Goal: Task Accomplishment & Management: Manage account settings

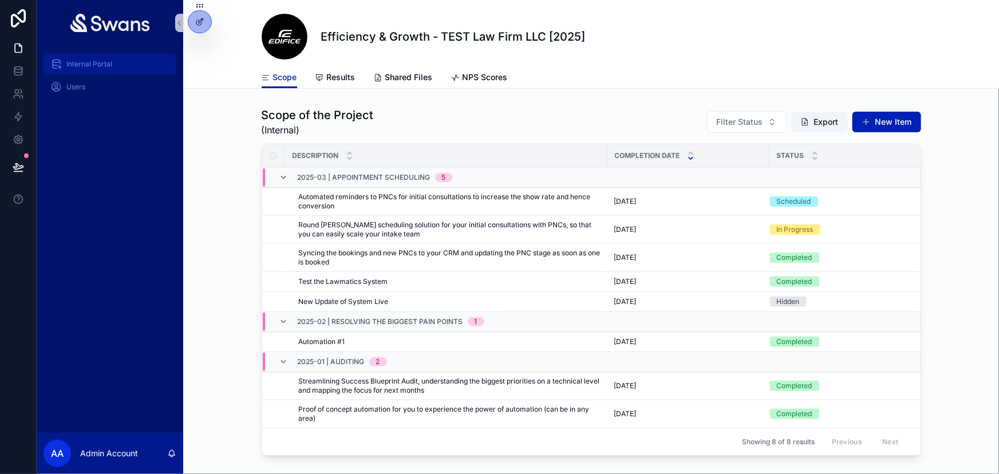
click at [104, 66] on span "Internal Portal" at bounding box center [89, 64] width 46 height 9
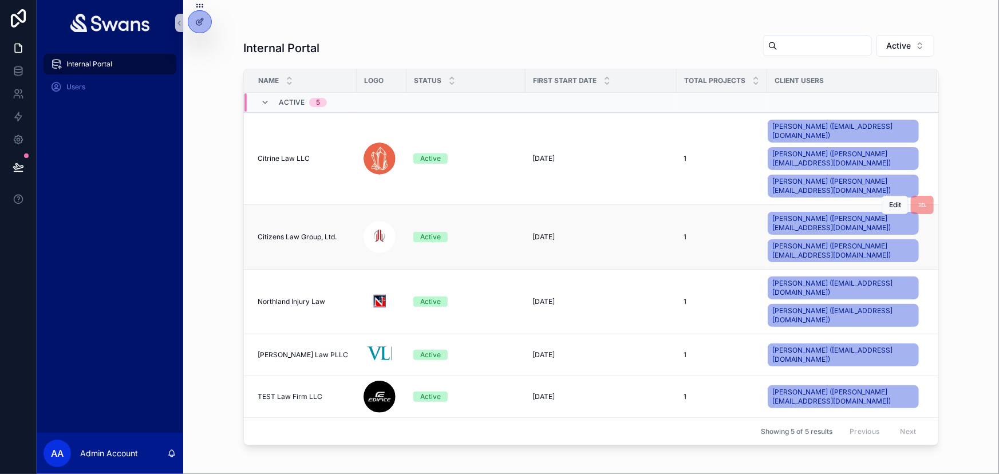
click at [306, 232] on span "Citizens Law Group, Ltd." at bounding box center [297, 236] width 79 height 9
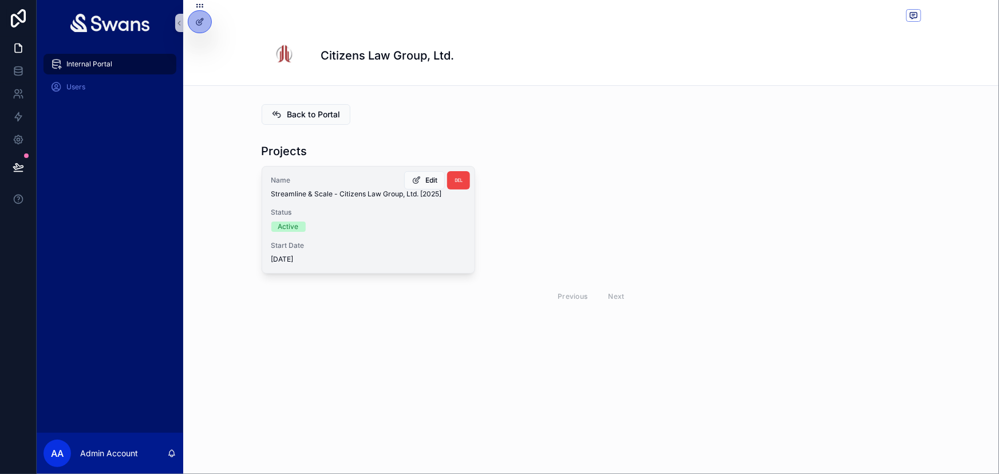
click at [424, 216] on span "Status" at bounding box center [368, 212] width 194 height 9
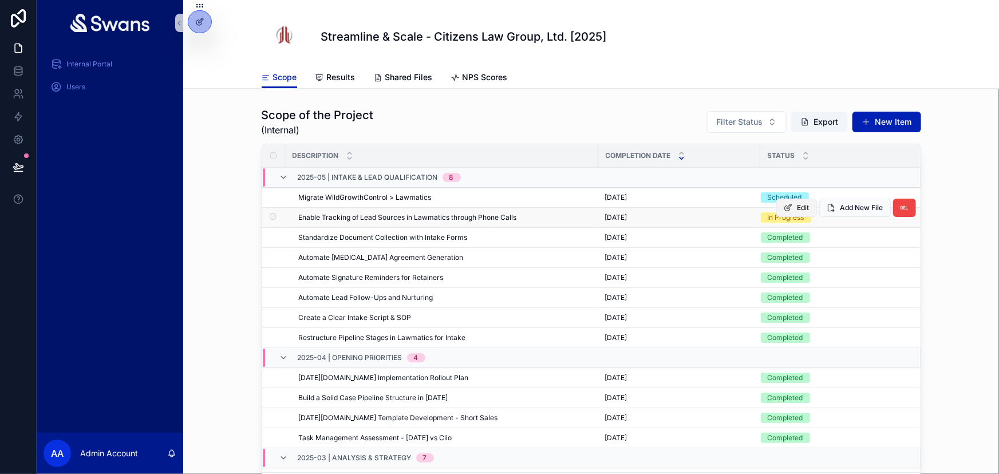
click at [798, 210] on span "Edit" at bounding box center [804, 207] width 12 height 9
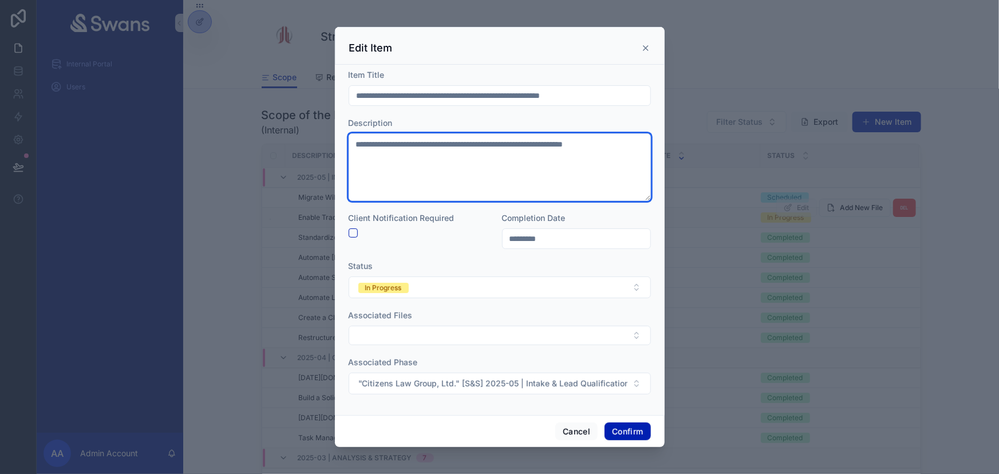
click at [544, 147] on textarea "**********" at bounding box center [500, 167] width 302 height 68
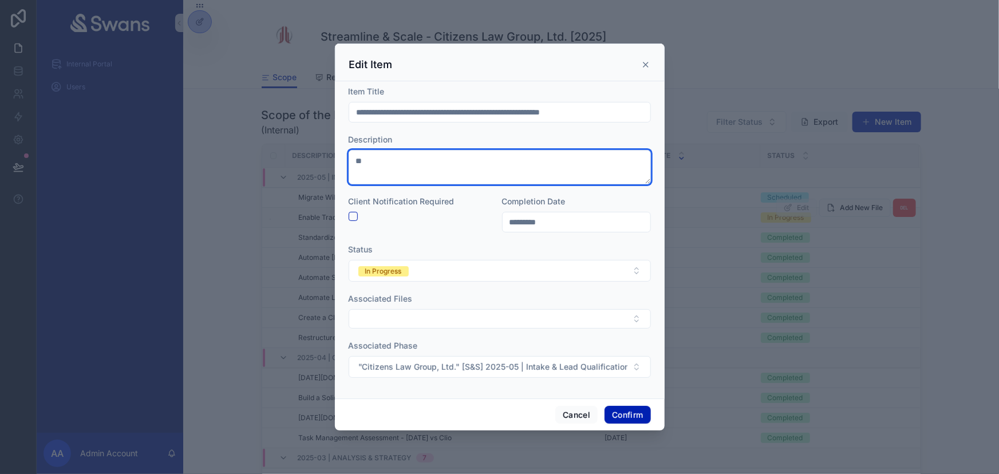
type textarea "*"
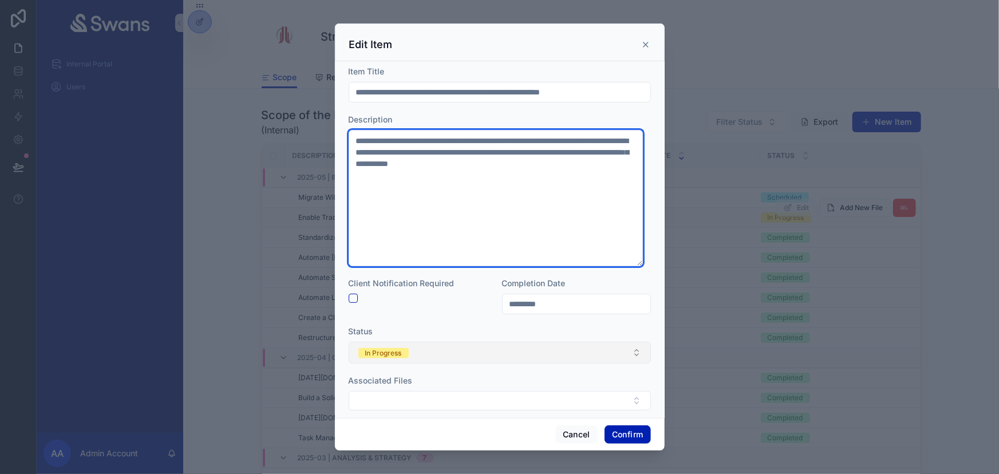
type textarea "**********"
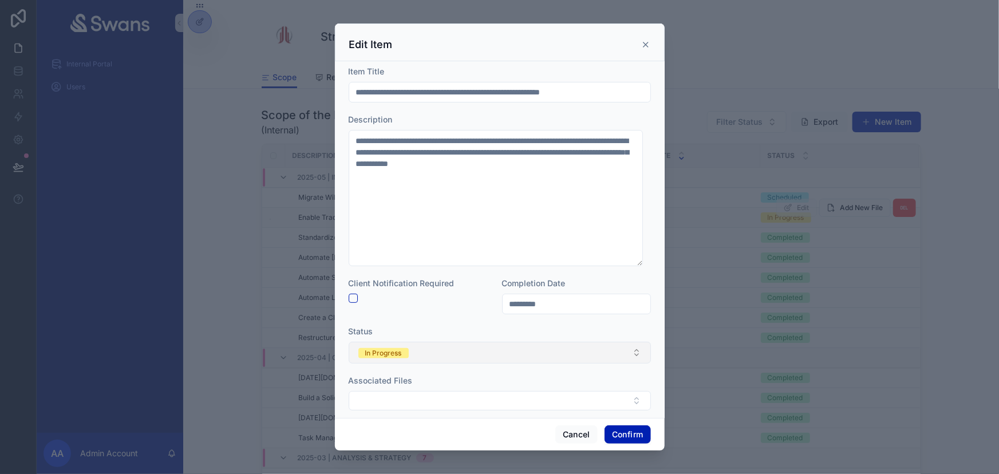
click at [508, 351] on button "In Progress" at bounding box center [500, 353] width 302 height 22
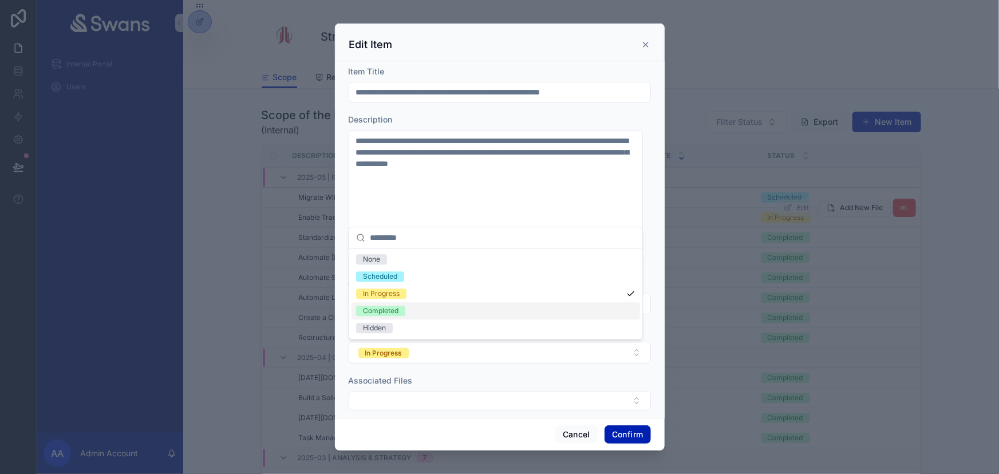
click at [429, 311] on div "Completed" at bounding box center [496, 310] width 289 height 17
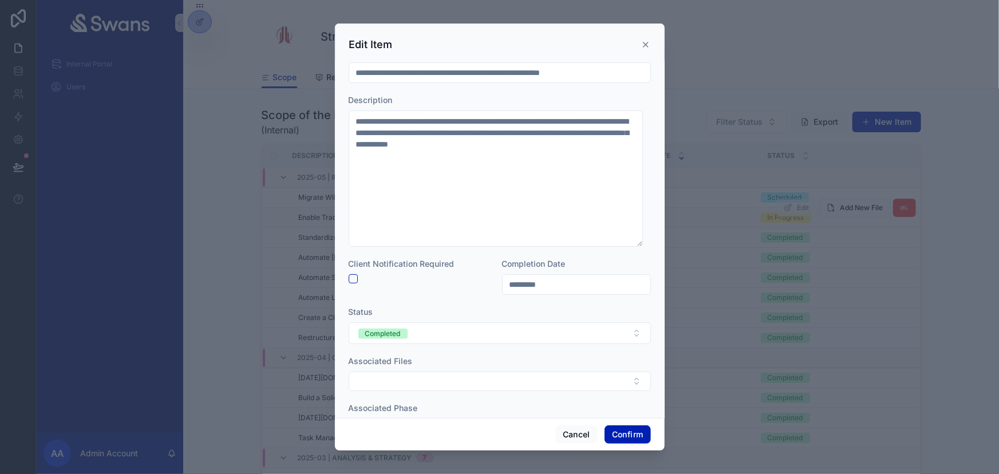
scroll to position [61, 0]
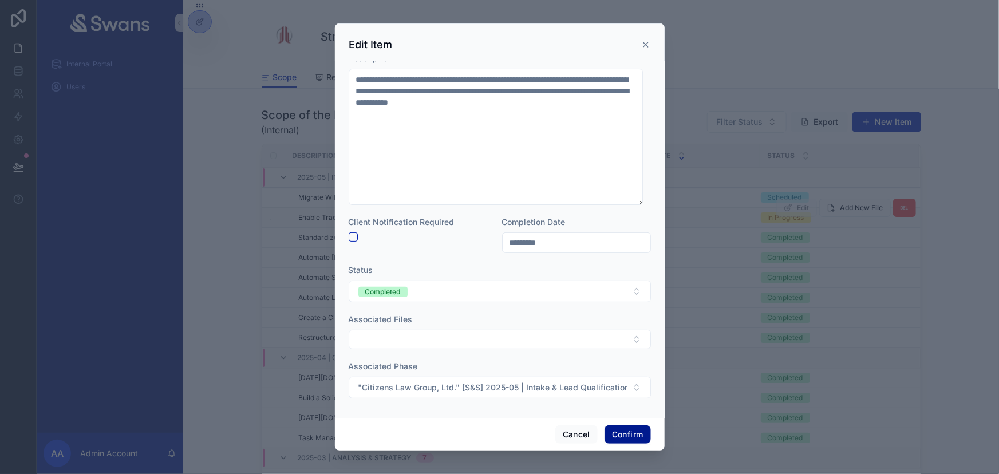
click at [625, 429] on button "Confirm" at bounding box center [628, 434] width 46 height 18
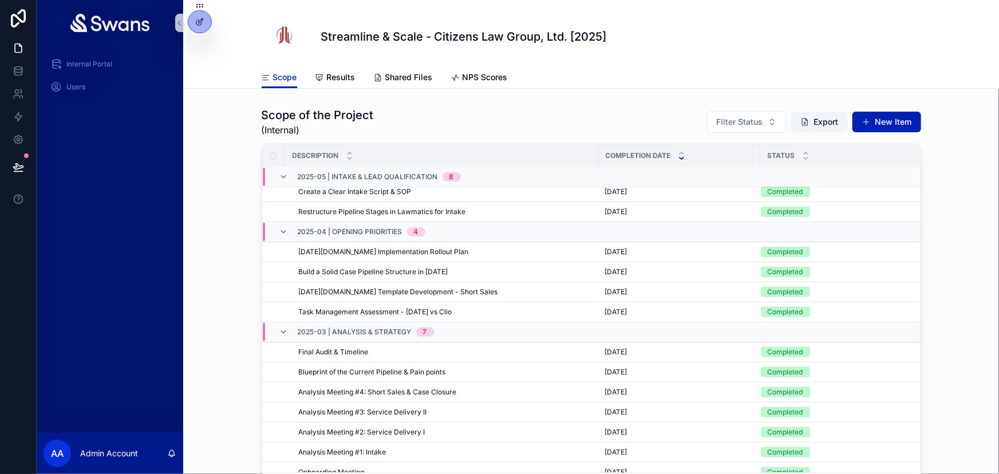
scroll to position [0, 0]
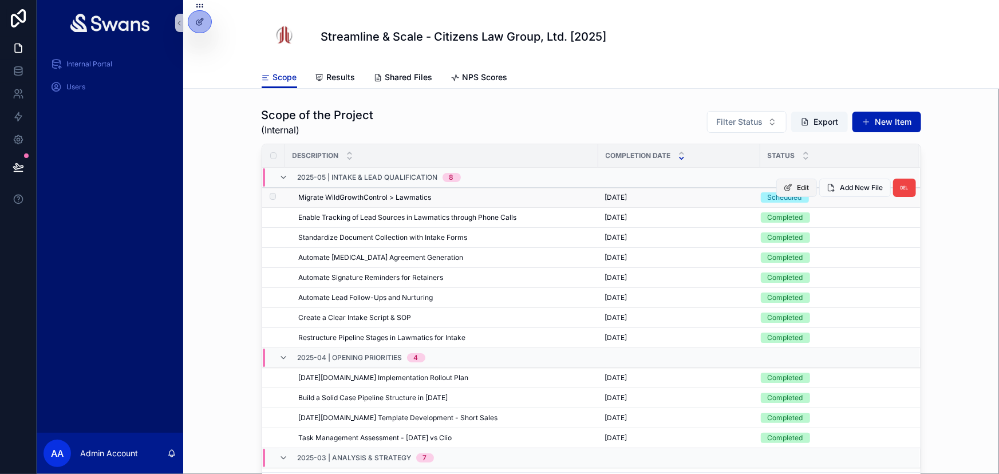
click at [798, 190] on button "Edit" at bounding box center [796, 188] width 41 height 18
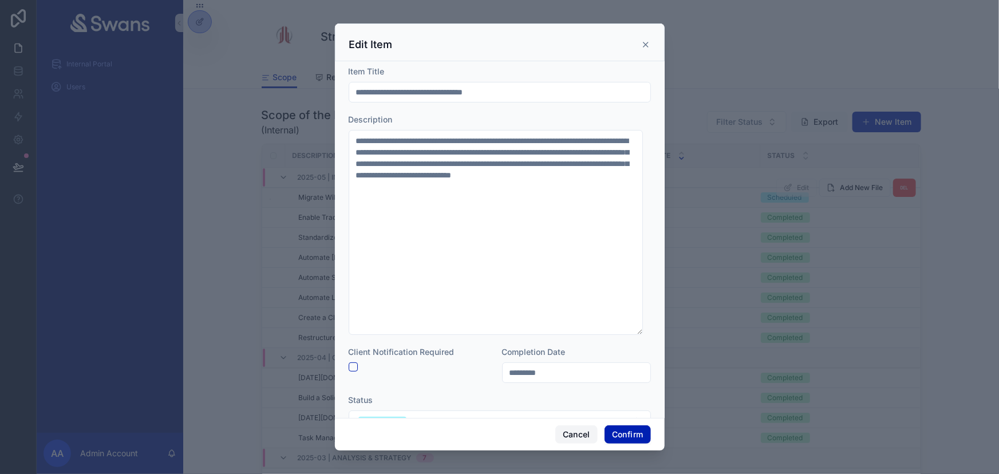
click at [576, 435] on button "Cancel" at bounding box center [576, 434] width 42 height 18
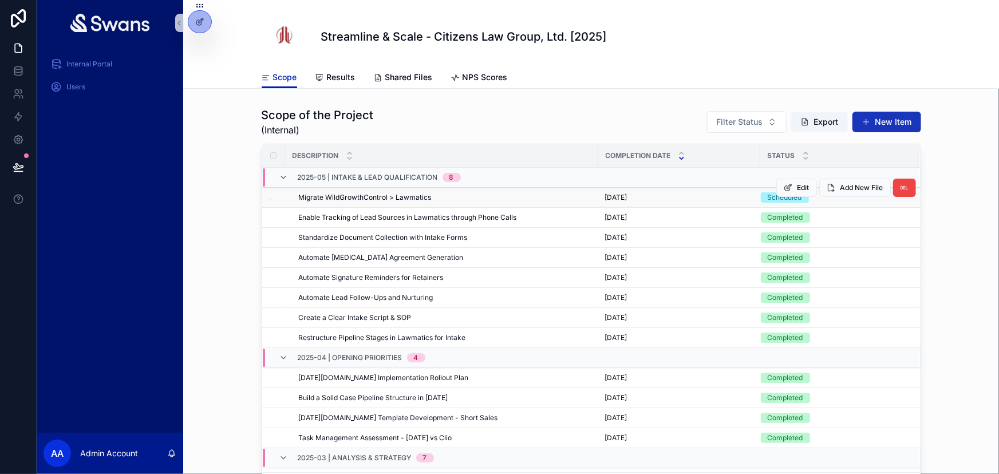
click at [871, 126] on button "New Item" at bounding box center [886, 122] width 69 height 21
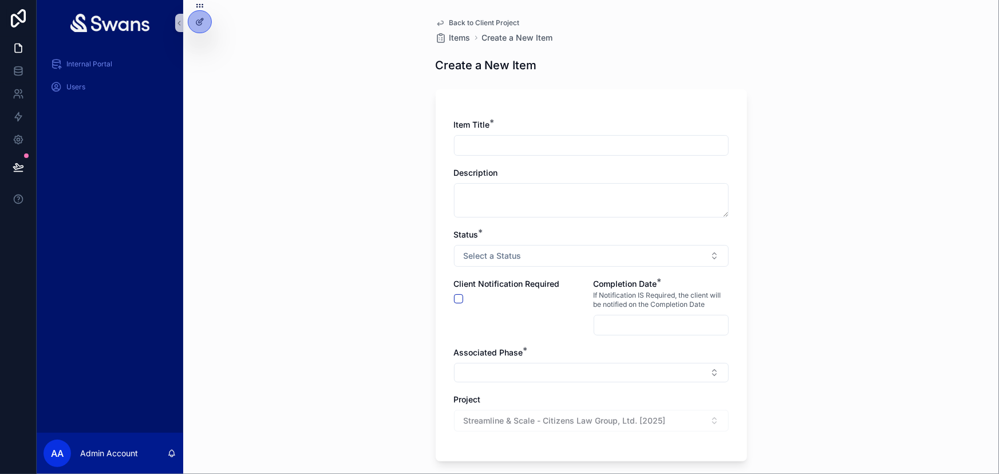
click at [618, 137] on input "scrollable content" at bounding box center [592, 145] width 274 height 16
type input "**********"
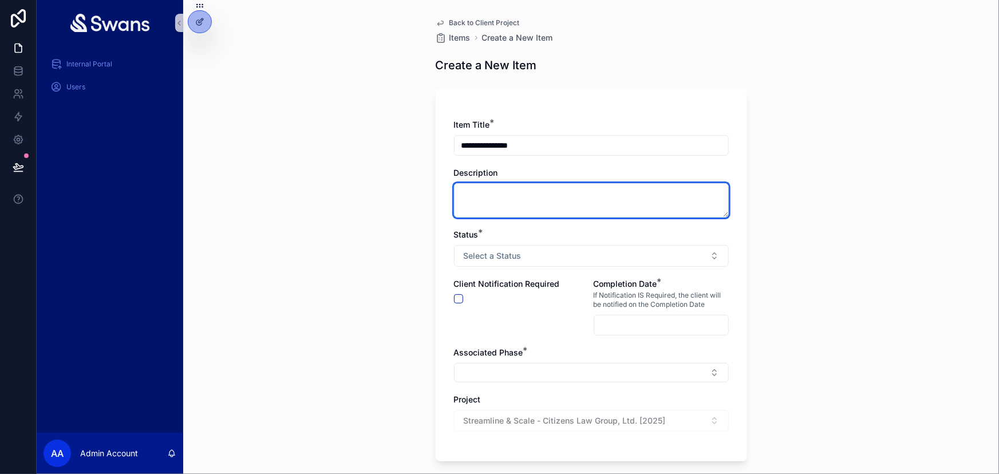
click at [544, 183] on textarea "scrollable content" at bounding box center [591, 200] width 275 height 34
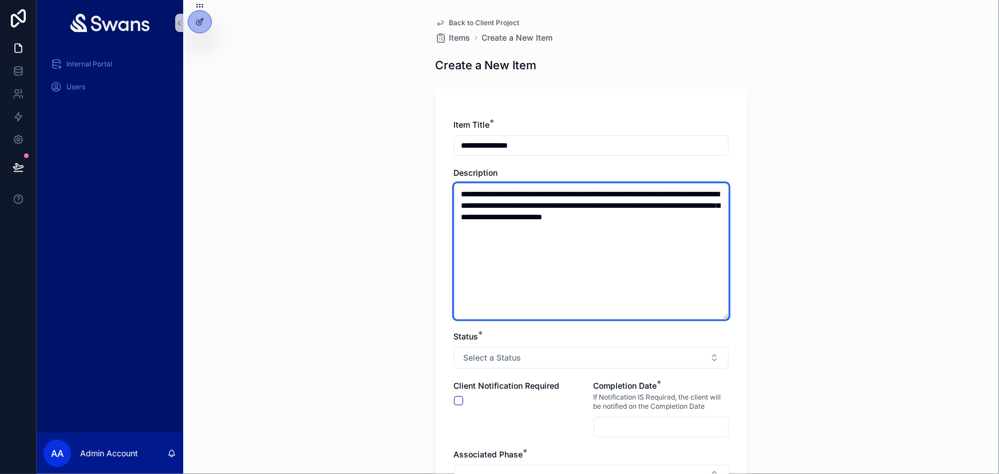
drag, startPoint x: 509, startPoint y: 208, endPoint x: 445, endPoint y: 171, distance: 73.6
click at [445, 171] on div "**********" at bounding box center [591, 326] width 311 height 474
paste textarea "scrollable content"
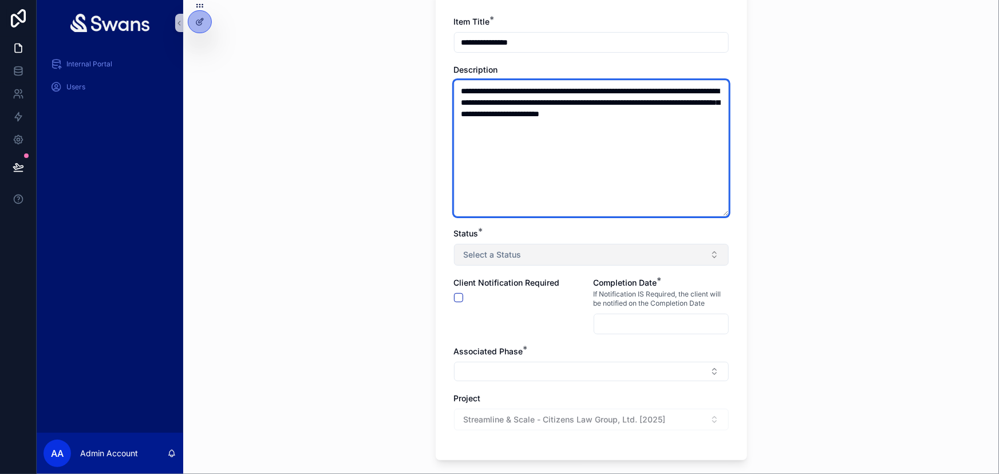
scroll to position [104, 0]
type textarea "**********"
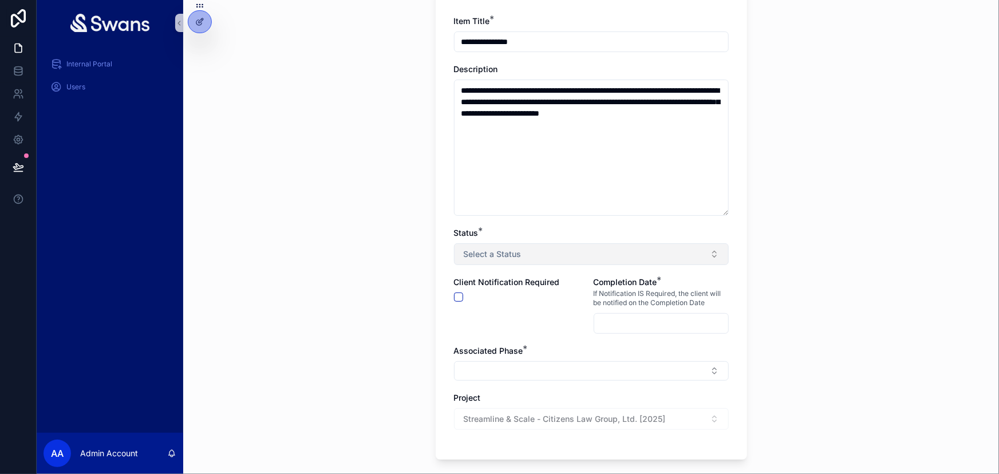
click at [526, 247] on button "Select a Status" at bounding box center [591, 254] width 275 height 22
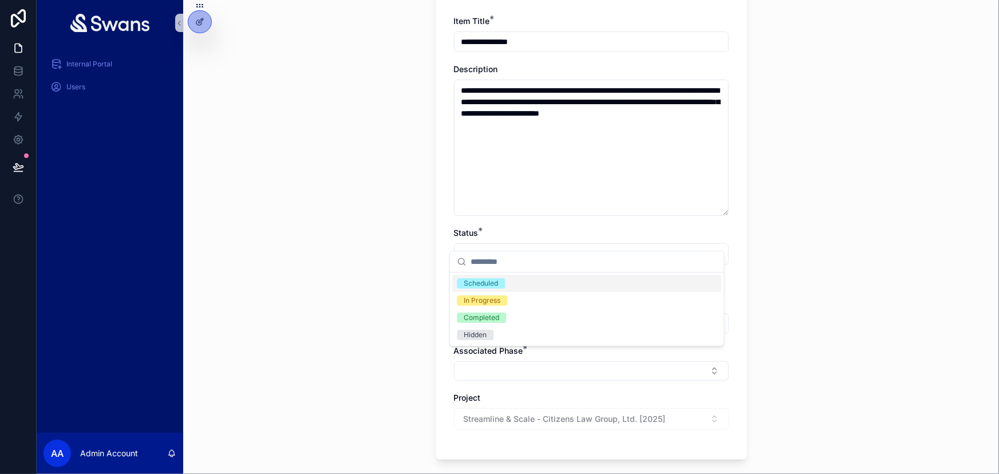
click at [520, 281] on div "Scheduled" at bounding box center [586, 283] width 269 height 17
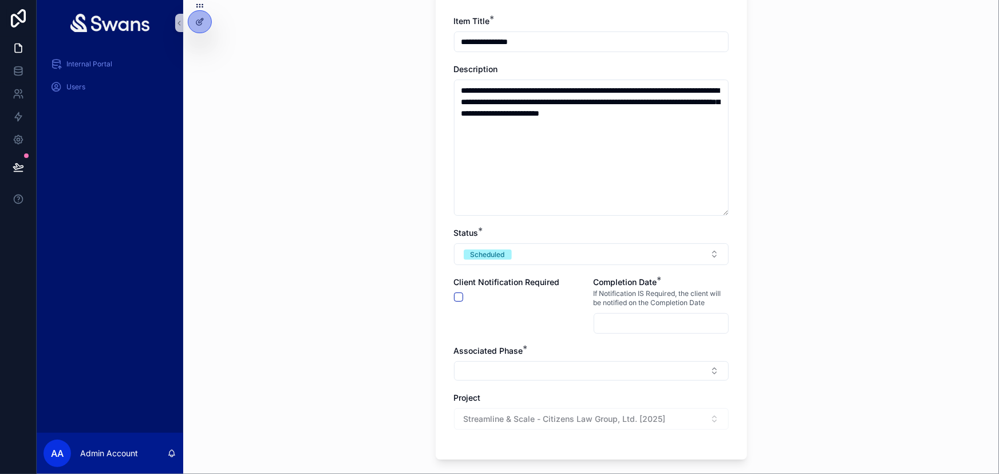
click at [641, 315] on input "scrollable content" at bounding box center [661, 323] width 134 height 16
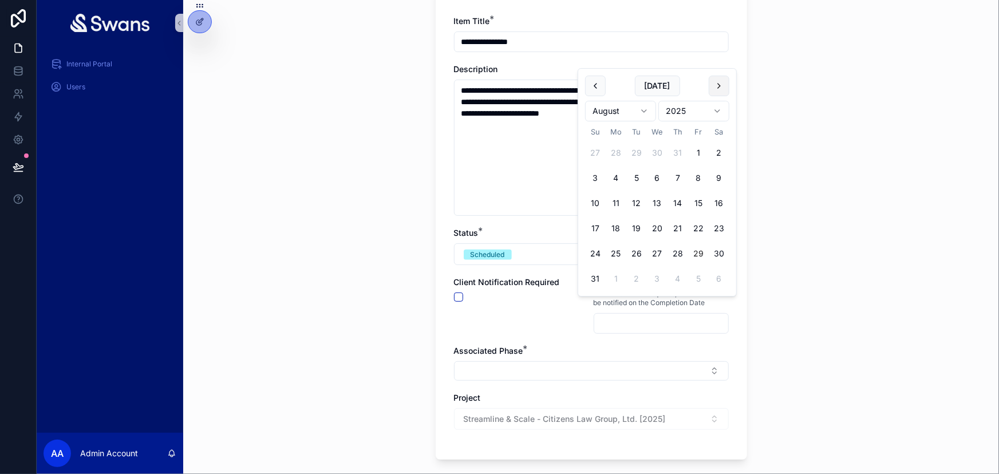
click at [721, 87] on button "scrollable content" at bounding box center [719, 86] width 21 height 21
click at [614, 200] on button "8" at bounding box center [616, 203] width 21 height 21
type input "********"
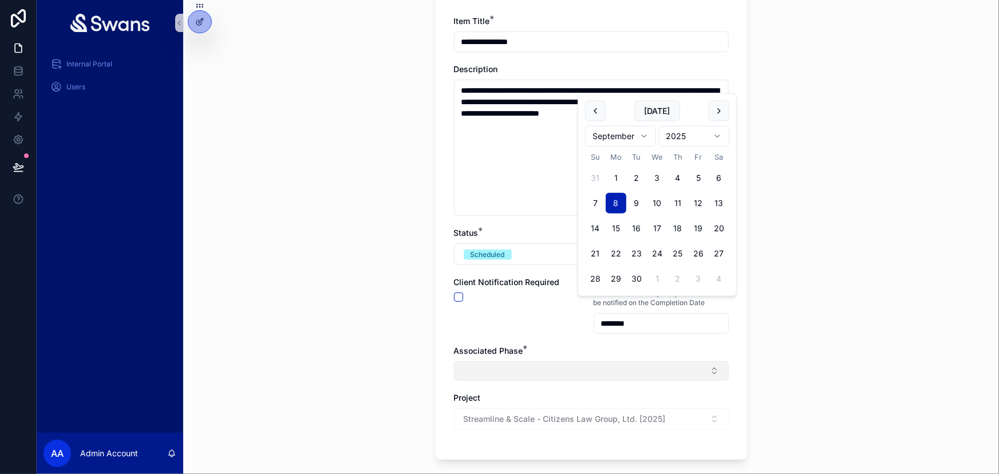
click at [566, 361] on button "Select Button" at bounding box center [591, 370] width 275 height 19
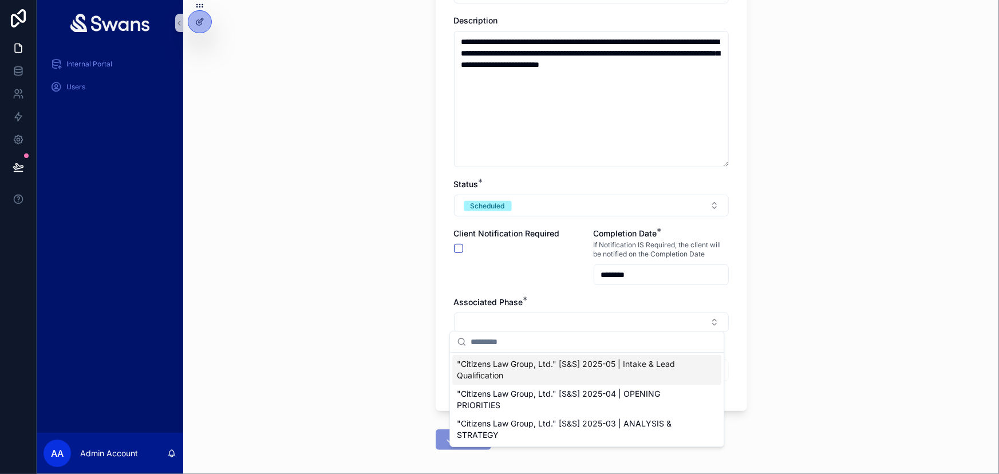
scroll to position [156, 0]
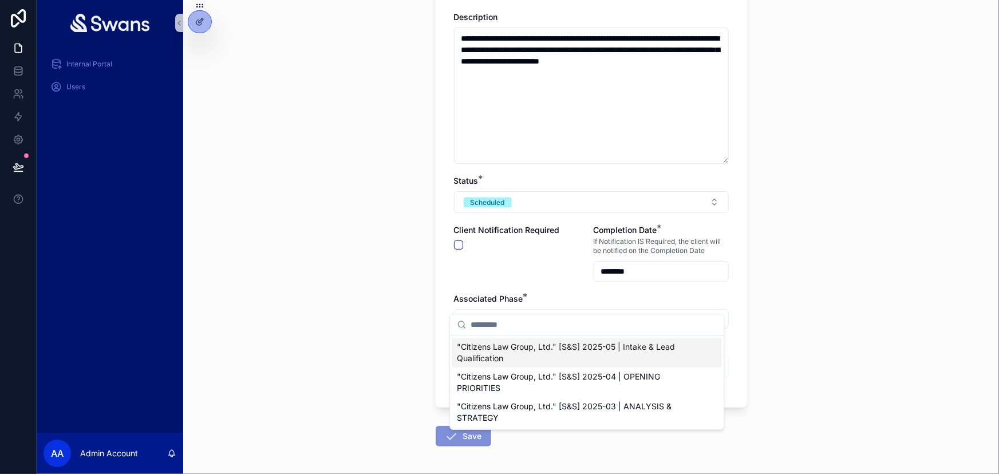
click at [618, 349] on span ""Citizens Law Group, Ltd." [S&S] 2025-05 | Intake & Lead Qualification" at bounding box center [580, 352] width 246 height 23
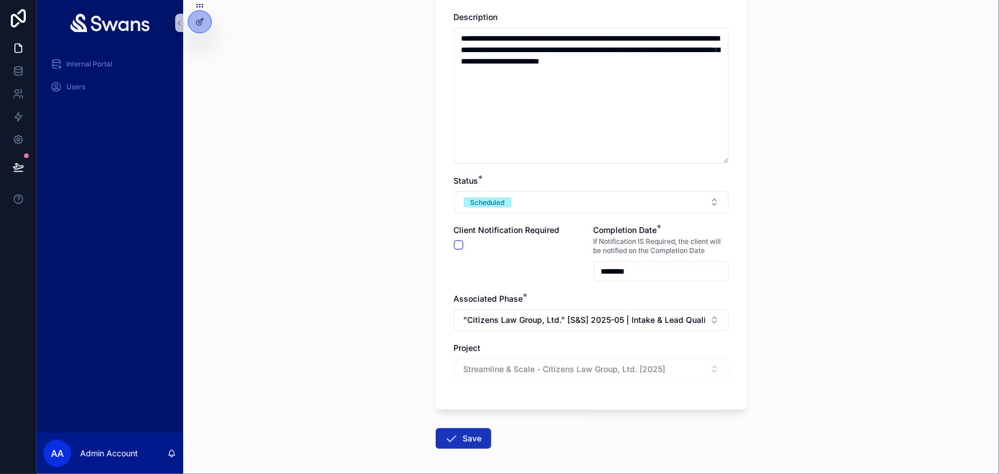
click at [475, 428] on button "Save" at bounding box center [464, 438] width 56 height 21
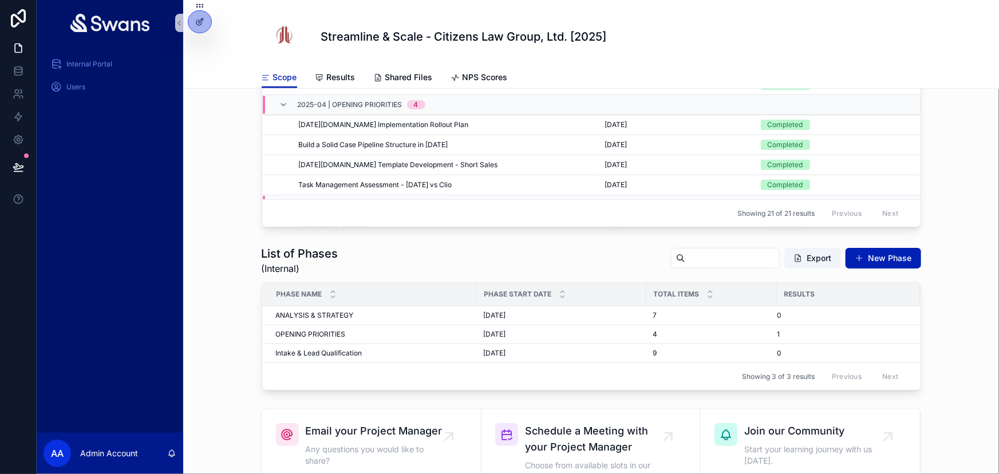
scroll to position [312, 0]
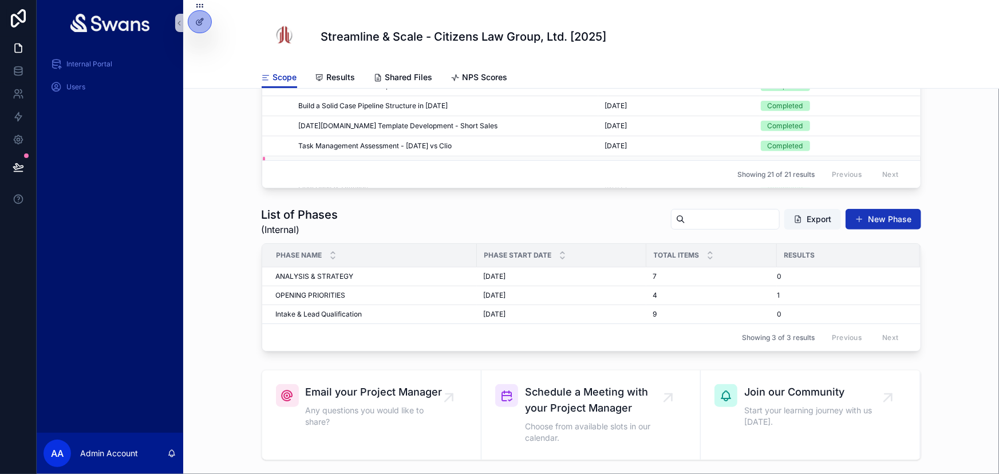
click at [897, 219] on button "New Phase" at bounding box center [884, 219] width 76 height 21
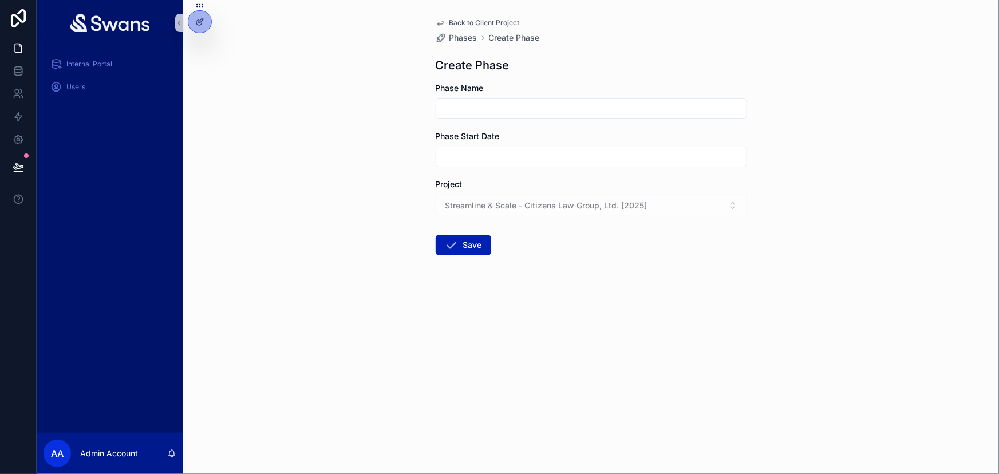
click at [510, 101] on input "scrollable content" at bounding box center [591, 109] width 310 height 16
type input "**********"
click at [515, 149] on input "scrollable content" at bounding box center [591, 157] width 310 height 16
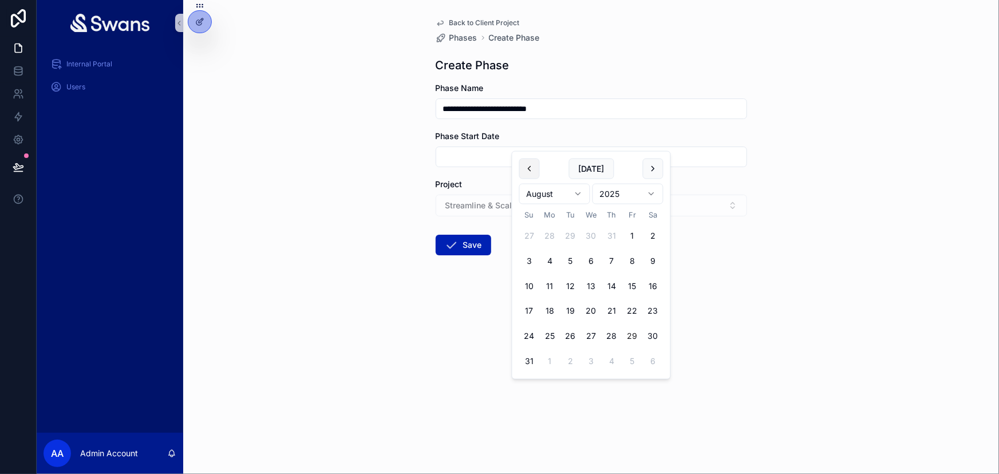
click at [532, 166] on button "scrollable content" at bounding box center [529, 169] width 21 height 21
click at [567, 233] on button "1" at bounding box center [570, 236] width 21 height 21
type input "********"
click at [416, 183] on div "**********" at bounding box center [591, 237] width 816 height 474
click at [468, 235] on button "Save" at bounding box center [464, 245] width 56 height 21
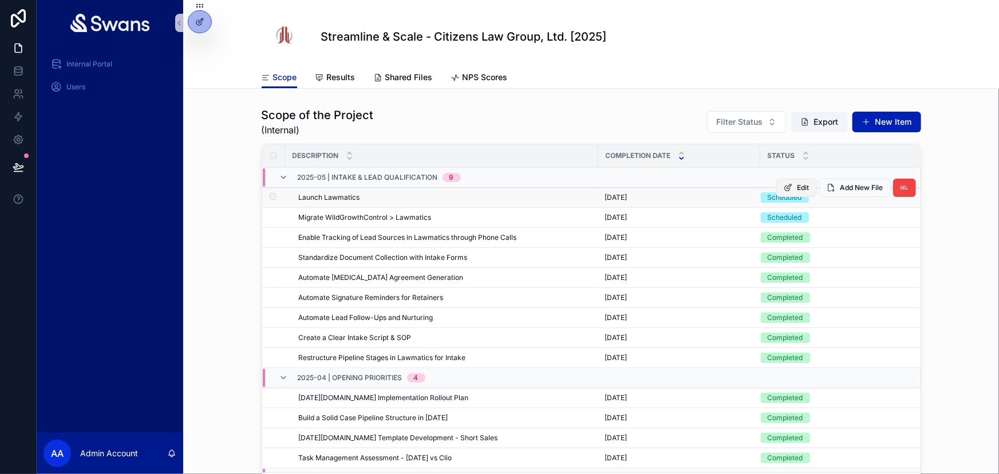
click at [784, 192] on span "scrollable content" at bounding box center [788, 187] width 9 height 9
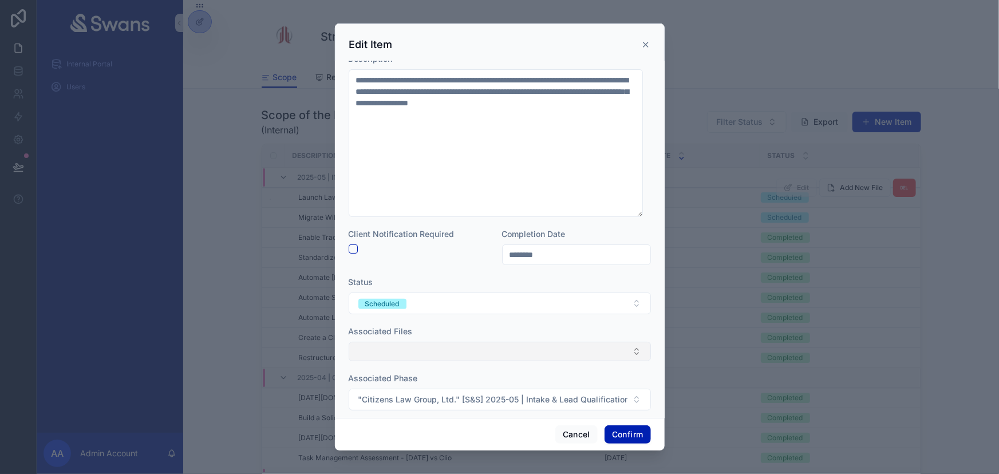
scroll to position [73, 0]
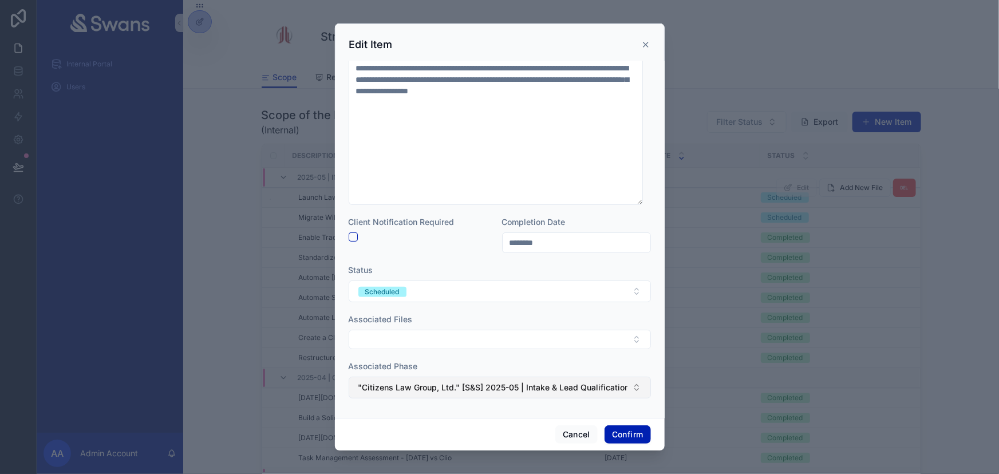
click at [427, 384] on span ""Citizens Law Group, Ltd." [S&S] 2025-05 | Intake & Lead Qualification" at bounding box center [492, 387] width 269 height 11
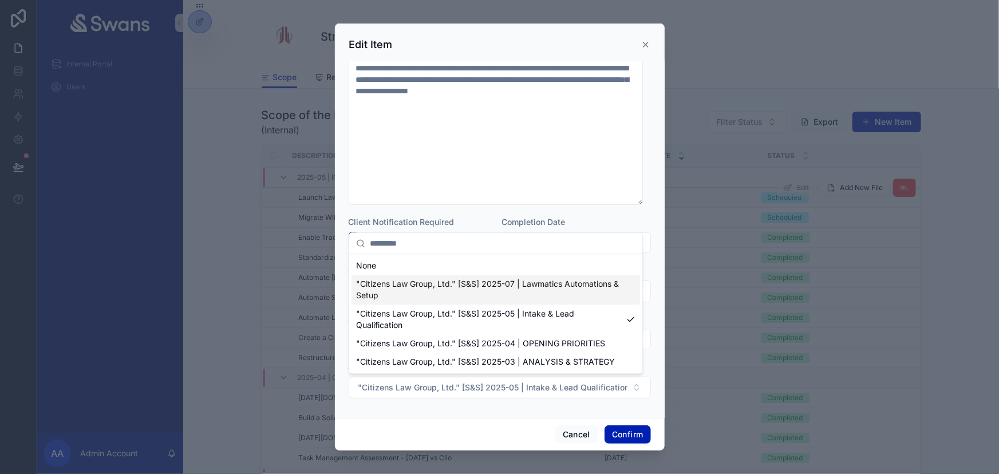
click at [476, 287] on span ""Citizens Law Group, Ltd." [S&S] 2025-07 | Lawmatics Automations & Setup" at bounding box center [489, 289] width 266 height 23
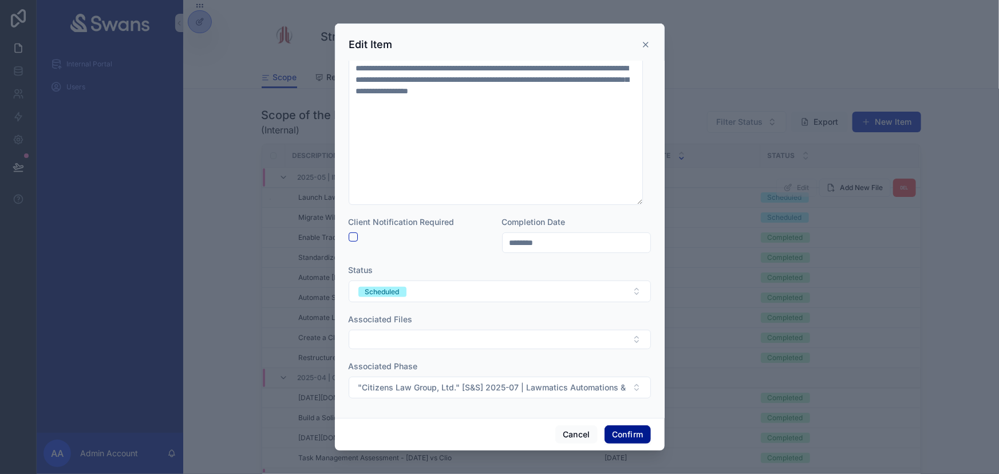
click at [611, 432] on button "Confirm" at bounding box center [628, 434] width 46 height 18
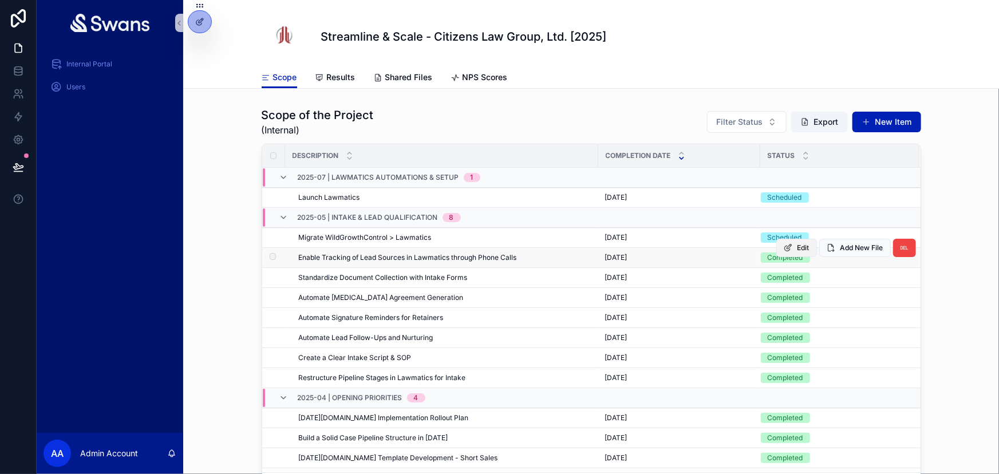
click at [790, 251] on button "Edit" at bounding box center [796, 248] width 41 height 18
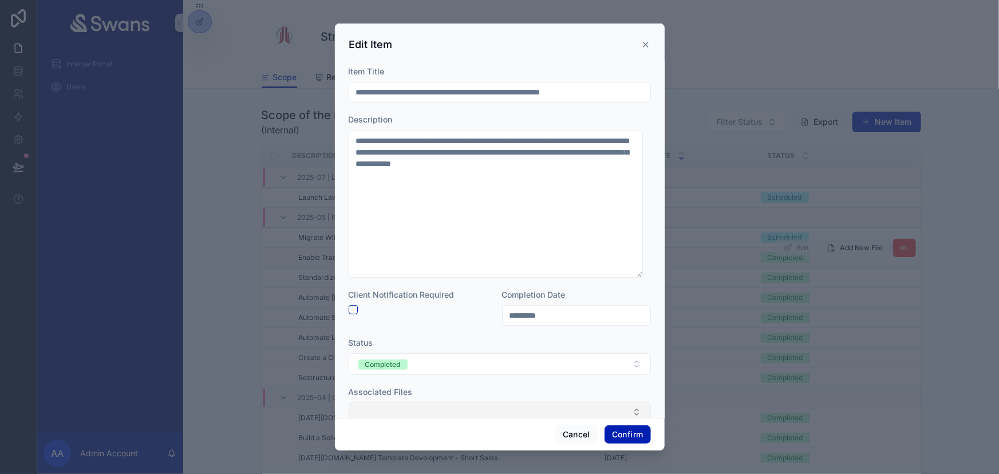
click at [488, 404] on button "Select Button" at bounding box center [500, 411] width 302 height 19
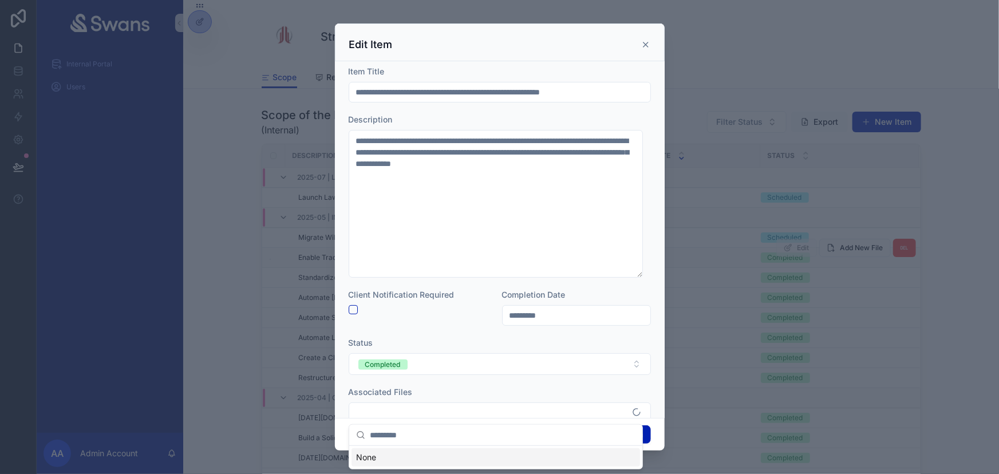
click at [496, 384] on form "**********" at bounding box center [500, 274] width 302 height 417
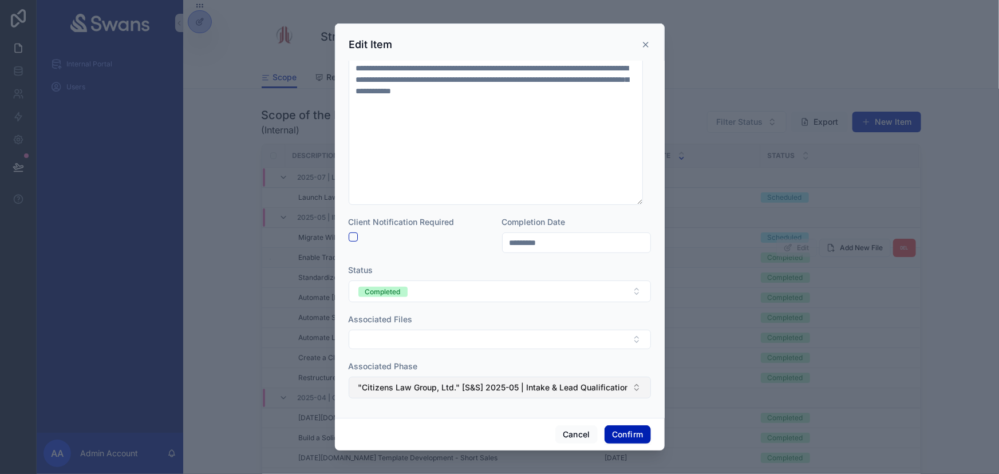
click at [494, 378] on button ""Citizens Law Group, Ltd." [S&S] 2025-05 | Intake & Lead Qualification" at bounding box center [500, 388] width 302 height 22
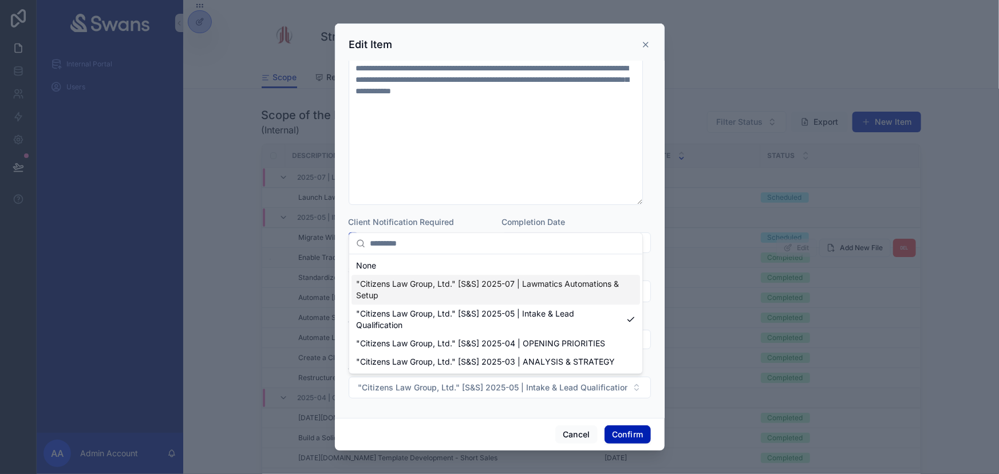
click at [520, 287] on span ""Citizens Law Group, Ltd." [S&S] 2025-07 | Lawmatics Automations & Setup" at bounding box center [489, 289] width 266 height 23
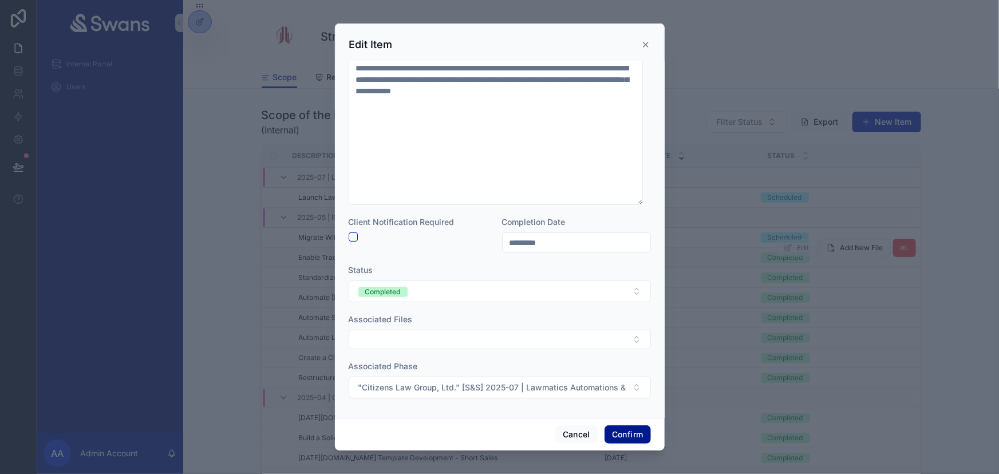
click at [614, 435] on button "Confirm" at bounding box center [628, 434] width 46 height 18
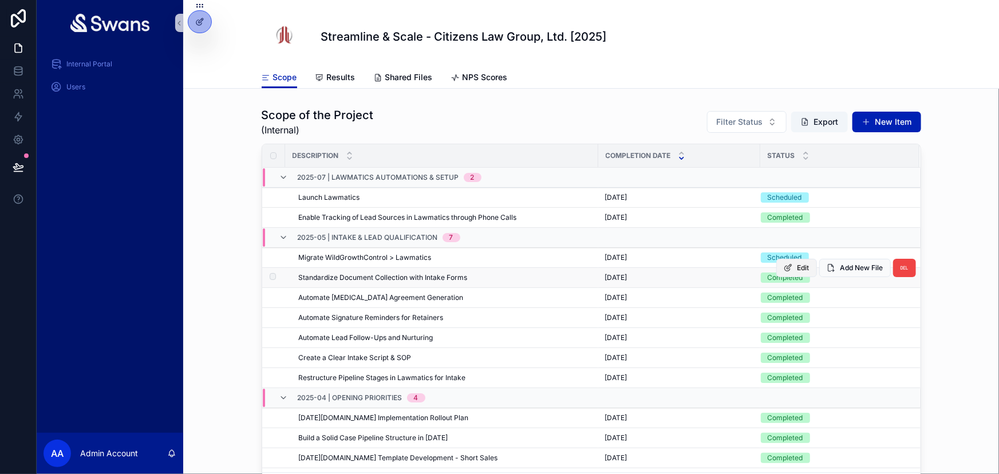
click at [776, 276] on button "Edit" at bounding box center [796, 268] width 41 height 18
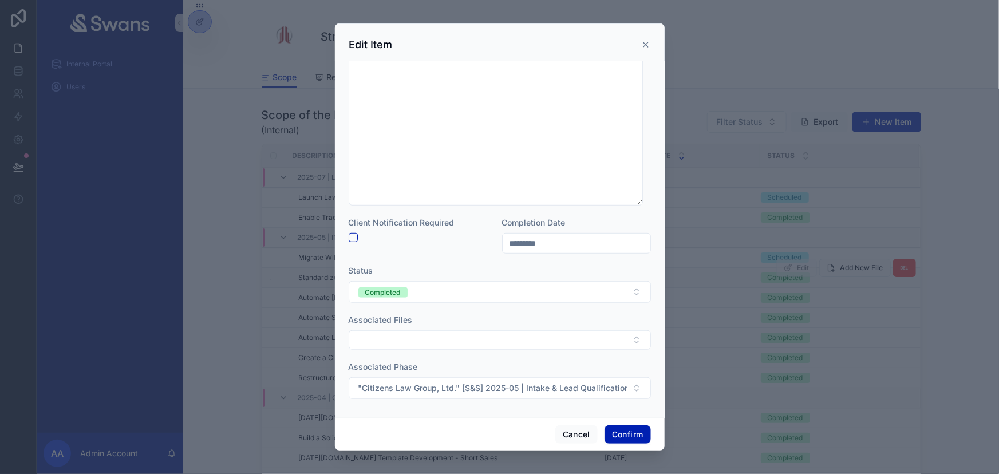
scroll to position [279, 0]
click at [546, 334] on button "Select Button" at bounding box center [500, 339] width 302 height 19
click at [539, 322] on div "Associated Files" at bounding box center [500, 319] width 302 height 11
click at [535, 394] on button ""Citizens Law Group, Ltd." [S&S] 2025-05 | Intake & Lead Qualification" at bounding box center [500, 388] width 302 height 22
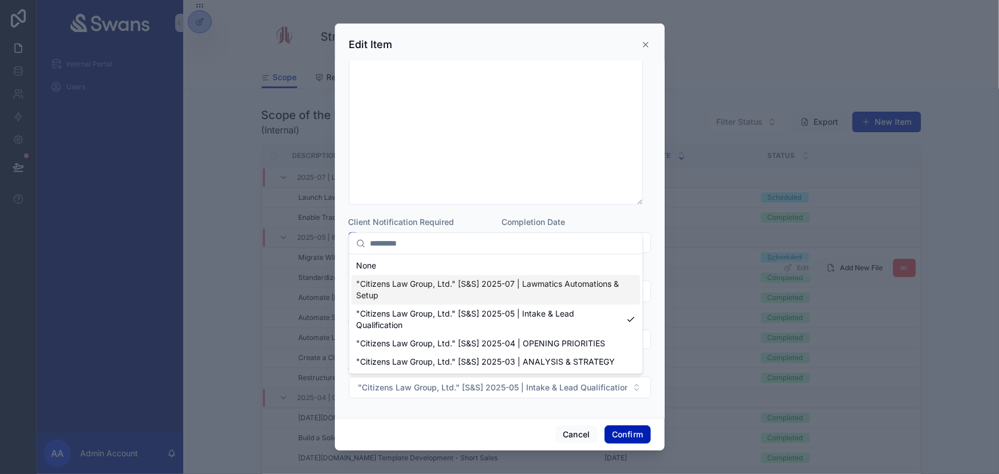
click at [560, 300] on span ""Citizens Law Group, Ltd." [S&S] 2025-07 | Lawmatics Automations & Setup" at bounding box center [489, 289] width 266 height 23
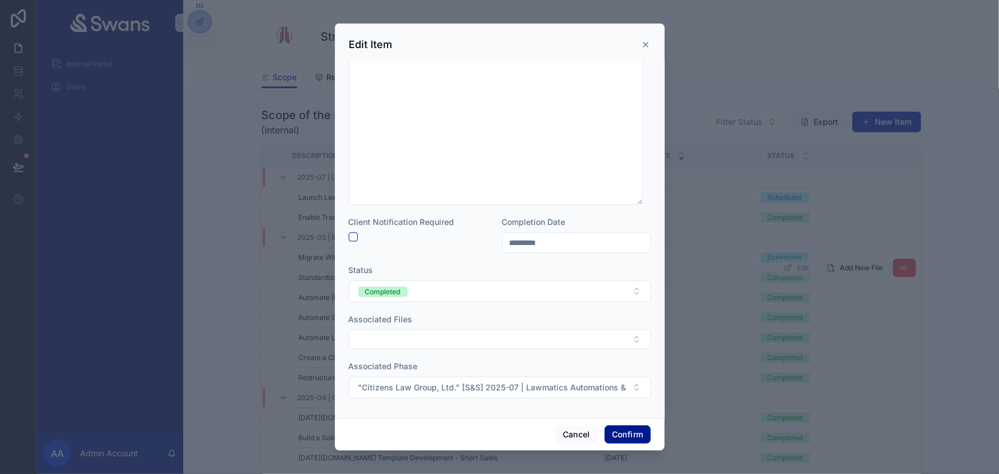
click at [607, 431] on button "Confirm" at bounding box center [628, 434] width 46 height 18
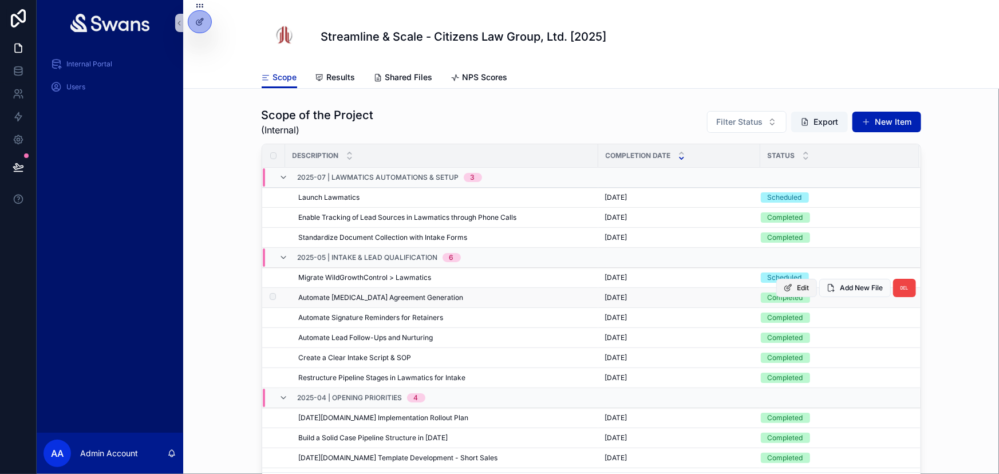
click at [798, 290] on span "Edit" at bounding box center [804, 287] width 12 height 9
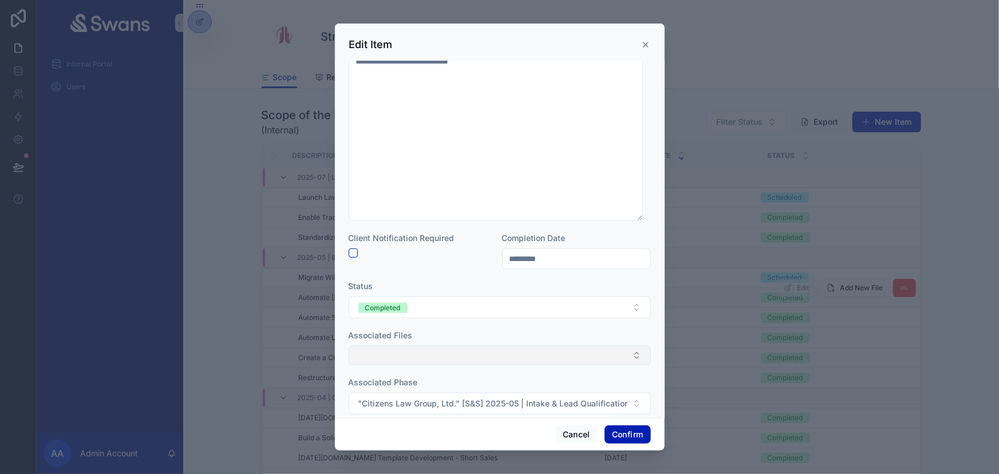
scroll to position [130, 0]
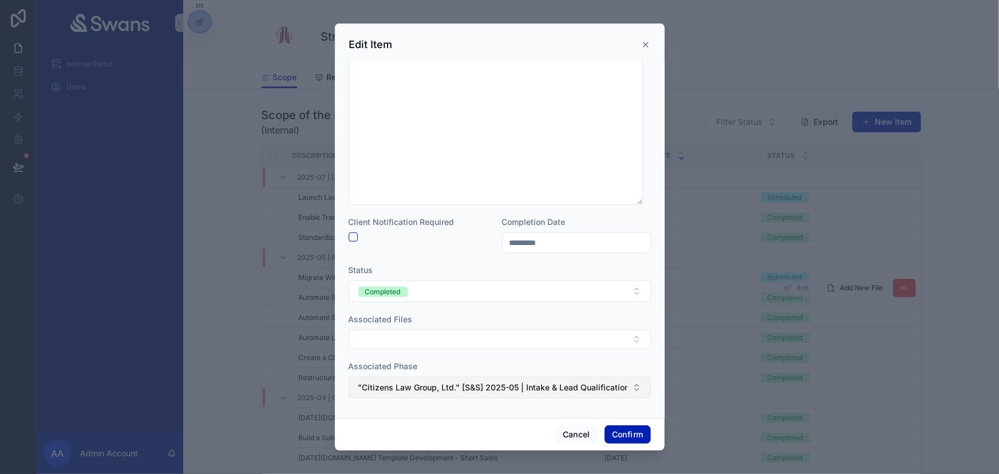
click at [519, 377] on button ""Citizens Law Group, Ltd." [S&S] 2025-05 | Intake & Lead Qualification" at bounding box center [500, 388] width 302 height 22
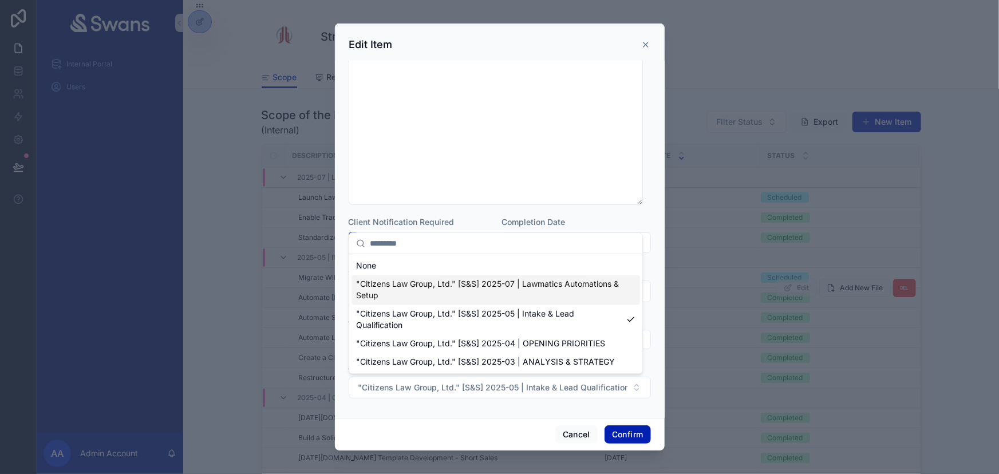
click at [548, 286] on span ""Citizens Law Group, Ltd." [S&S] 2025-07 | Lawmatics Automations & Setup" at bounding box center [489, 289] width 266 height 23
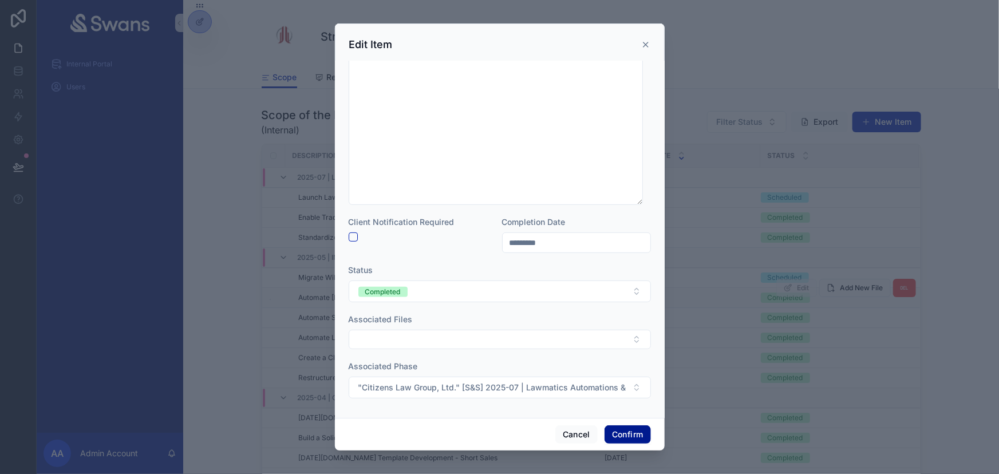
click at [626, 439] on button "Confirm" at bounding box center [628, 434] width 46 height 18
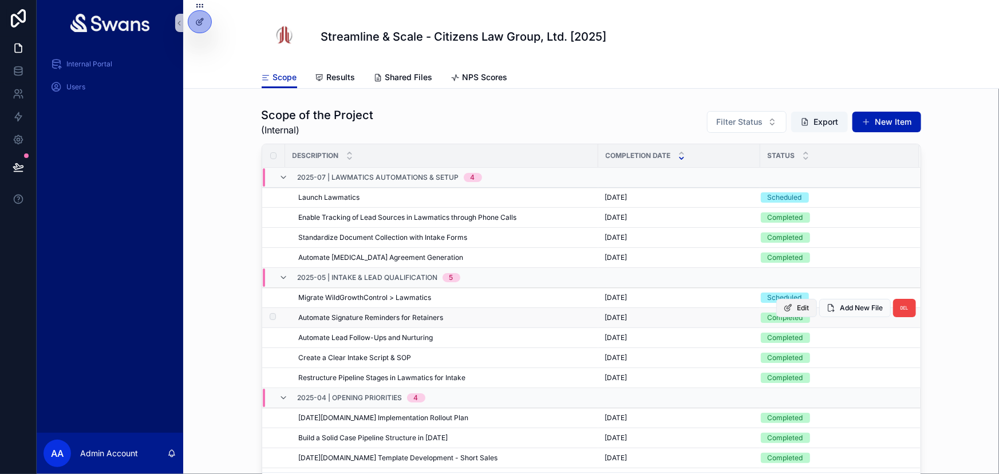
click at [798, 310] on span "Edit" at bounding box center [804, 307] width 12 height 9
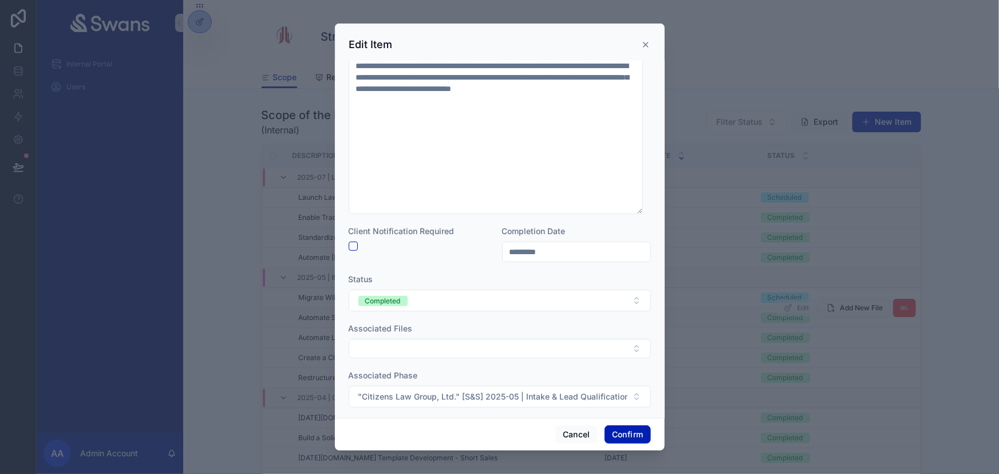
scroll to position [84, 0]
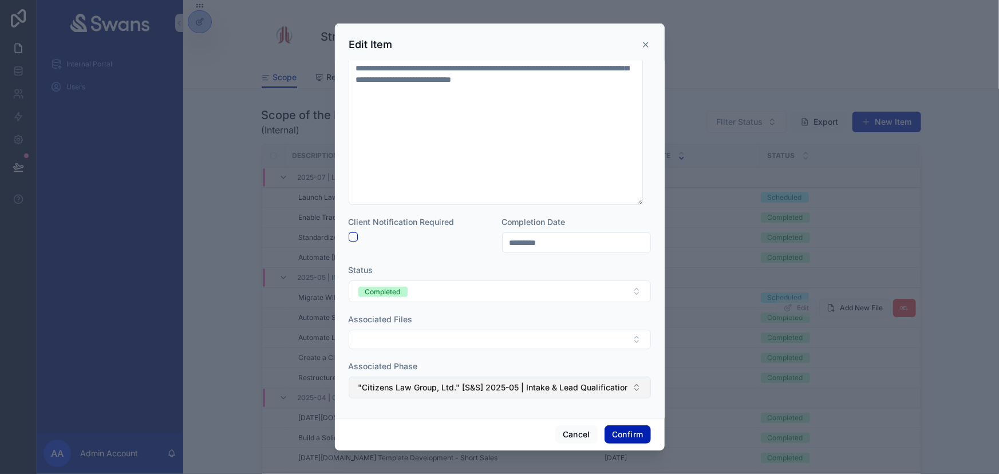
click at [497, 384] on span ""Citizens Law Group, Ltd." [S&S] 2025-05 | Intake & Lead Qualification" at bounding box center [492, 387] width 269 height 11
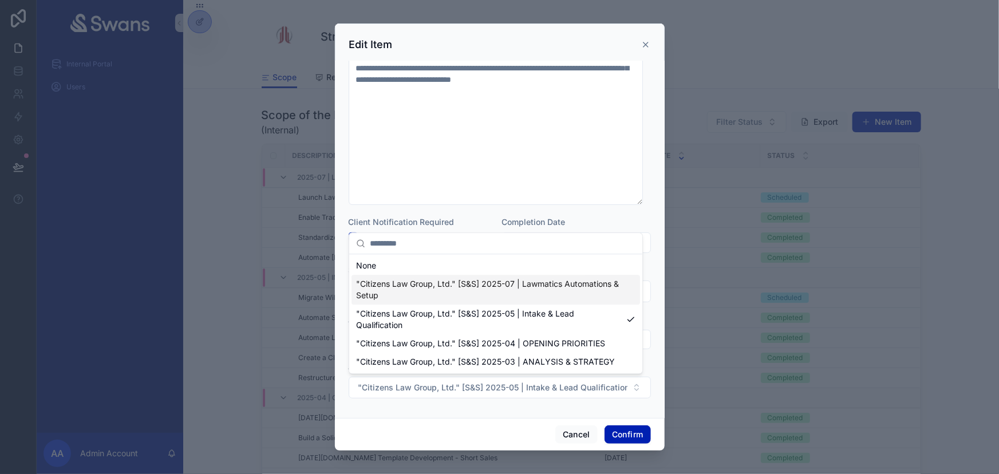
click at [546, 291] on span ""Citizens Law Group, Ltd." [S&S] 2025-07 | Lawmatics Automations & Setup" at bounding box center [489, 289] width 266 height 23
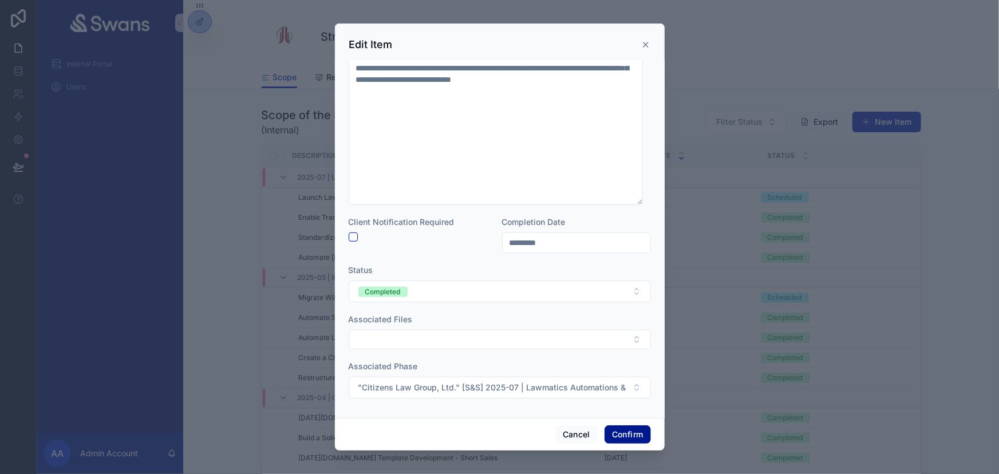
click at [616, 440] on button "Confirm" at bounding box center [628, 434] width 46 height 18
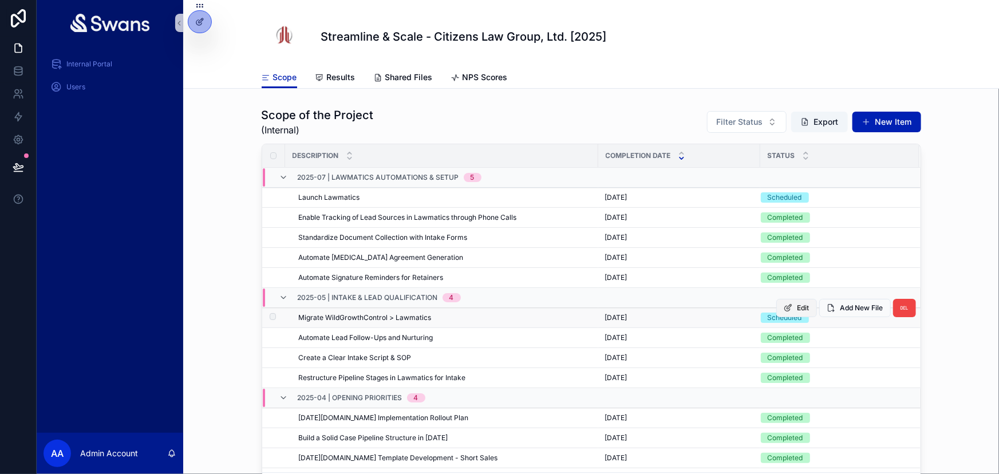
click at [798, 309] on span "Edit" at bounding box center [804, 307] width 12 height 9
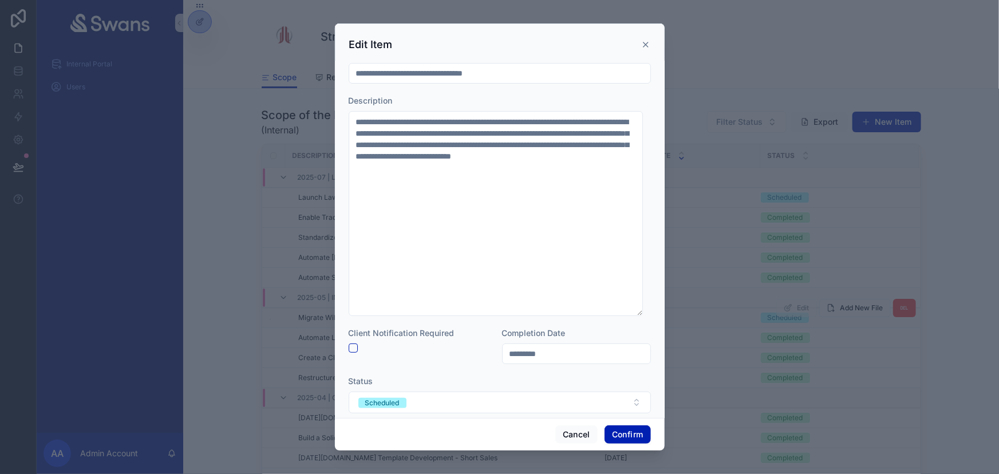
scroll to position [130, 0]
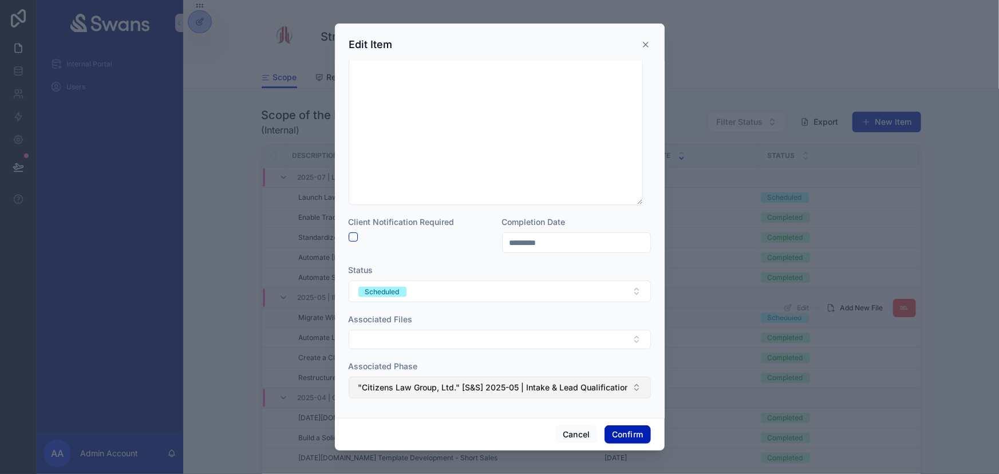
click at [522, 382] on span ""Citizens Law Group, Ltd." [S&S] 2025-05 | Intake & Lead Qualification" at bounding box center [492, 387] width 269 height 11
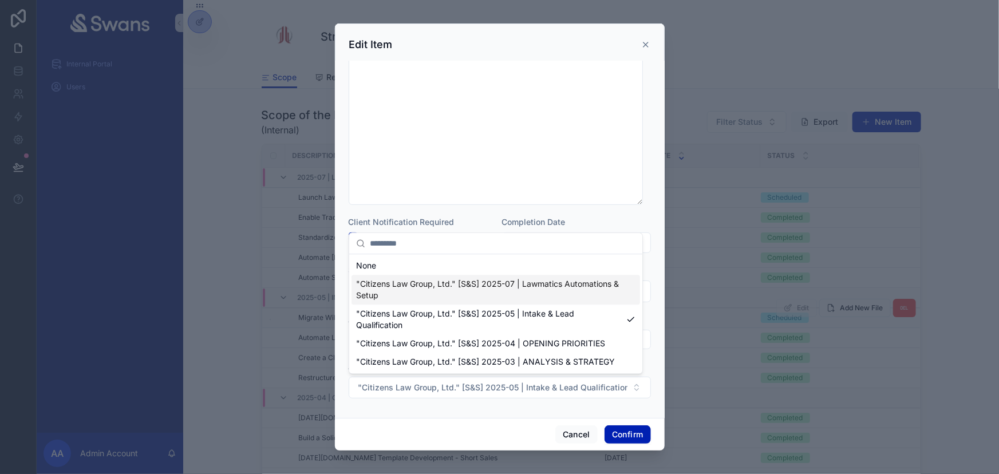
click at [526, 299] on span ""Citizens Law Group, Ltd." [S&S] 2025-07 | Lawmatics Automations & Setup" at bounding box center [489, 289] width 266 height 23
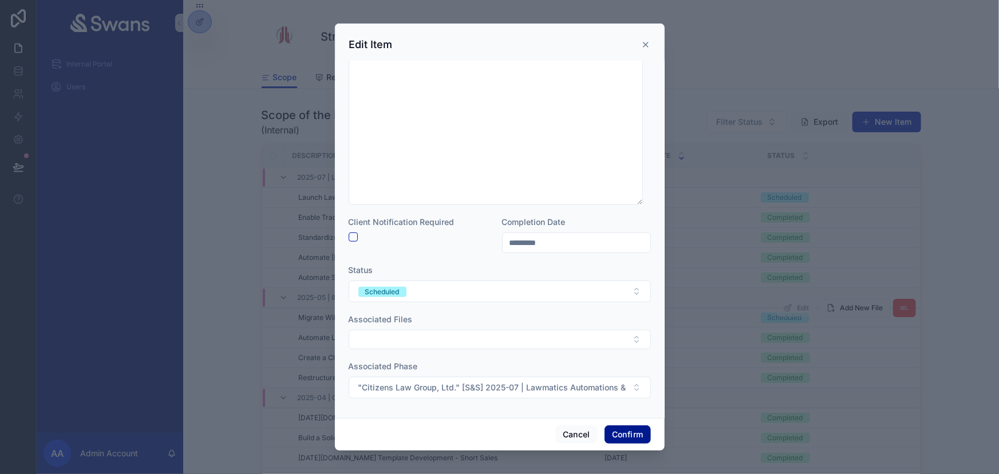
click at [622, 440] on button "Confirm" at bounding box center [628, 434] width 46 height 18
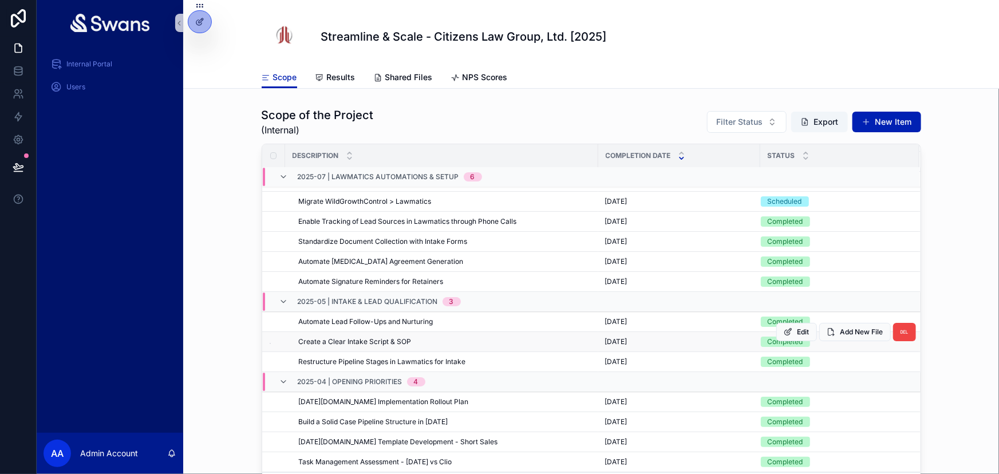
scroll to position [0, 0]
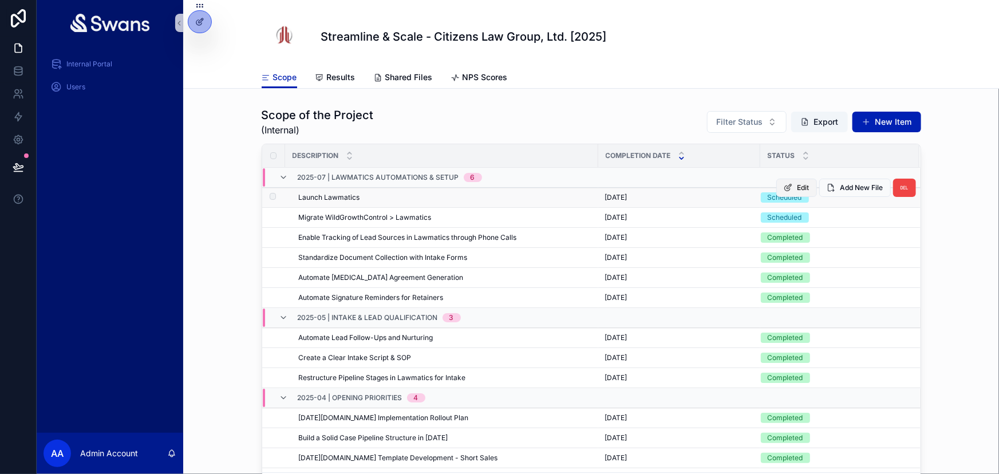
click at [784, 189] on icon "scrollable content" at bounding box center [788, 187] width 9 height 9
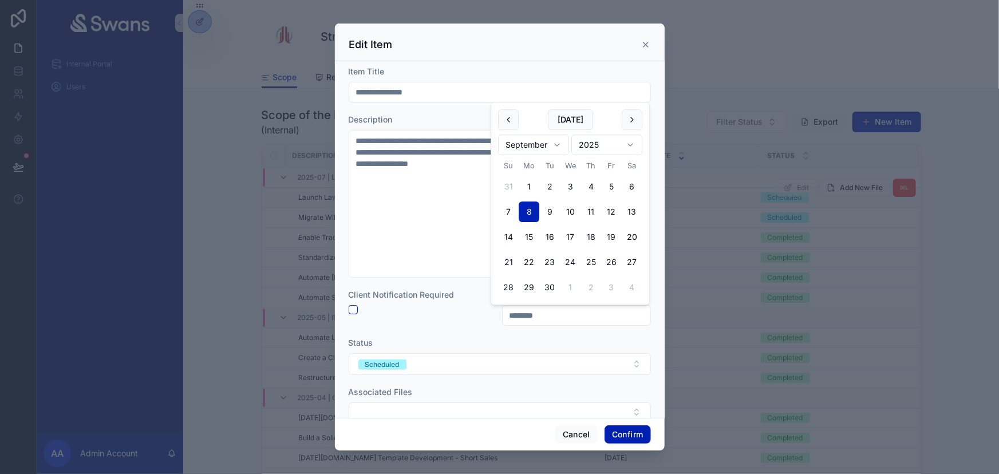
click at [563, 318] on input "********" at bounding box center [577, 315] width 148 height 16
click at [650, 45] on div "Edit Item" at bounding box center [500, 42] width 330 height 38
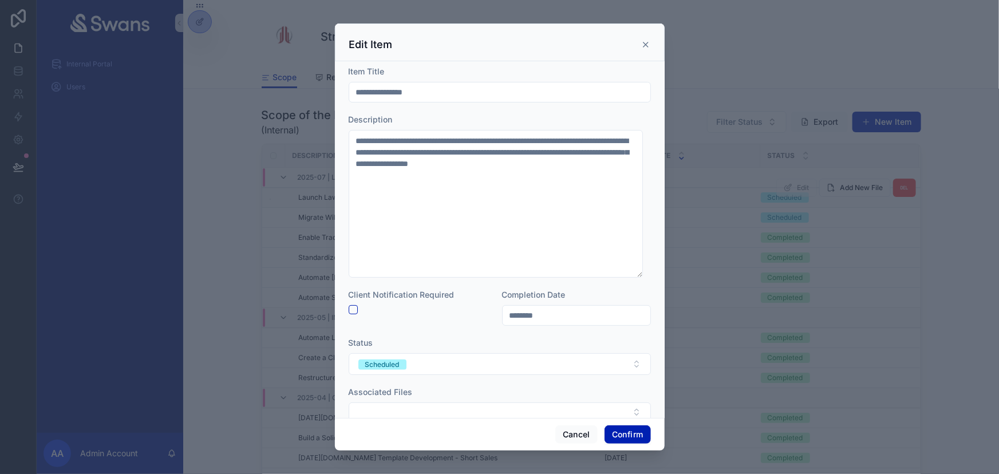
click at [650, 45] on icon at bounding box center [645, 44] width 9 height 9
